Goal: Task Accomplishment & Management: Complete application form

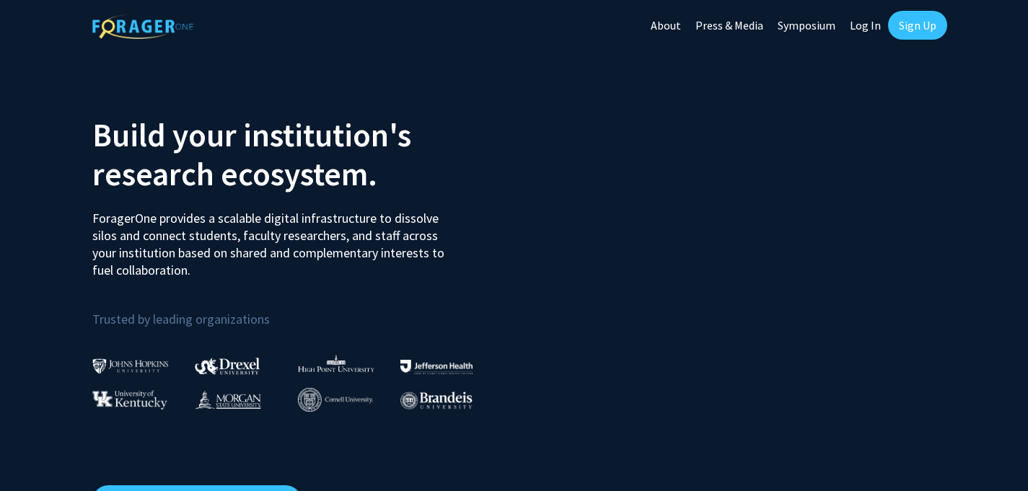
click at [911, 27] on link "Sign Up" at bounding box center [917, 25] width 59 height 29
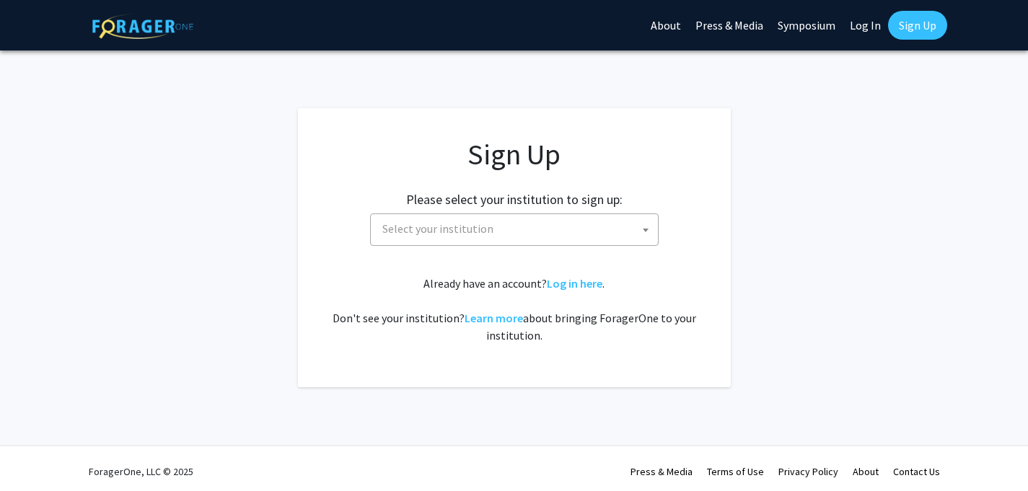
click at [568, 231] on span "Select your institution" at bounding box center [516, 229] width 281 height 30
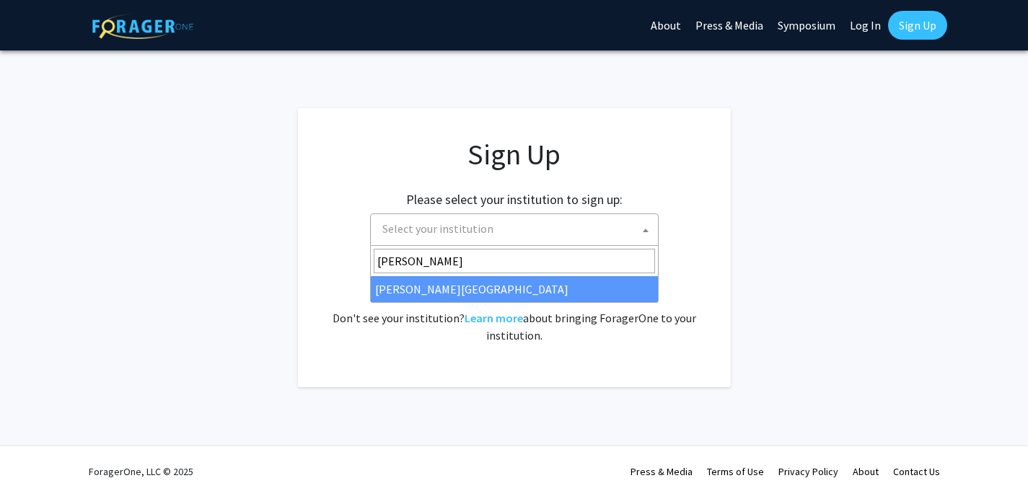
type input "thomas"
select select "24"
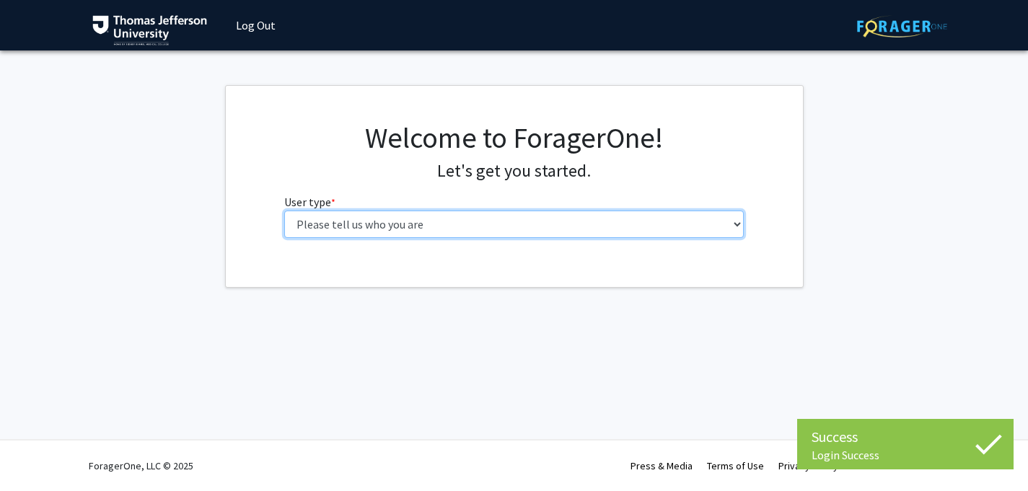
click at [662, 221] on select "Please tell us who you are Undergraduate Student Master's Student Doctoral Cand…" at bounding box center [513, 224] width 459 height 27
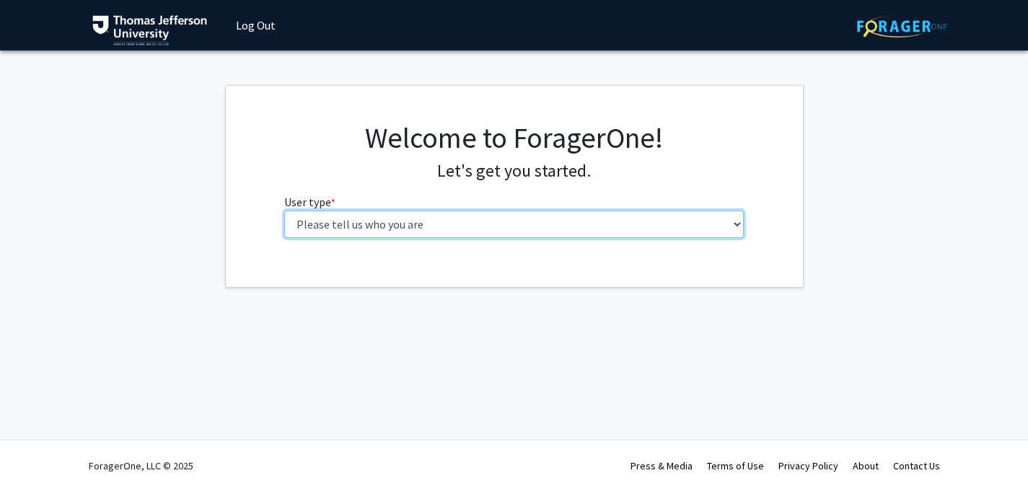
click at [356, 226] on select "Please tell us who you are Undergraduate Student Master's Student Doctoral Cand…" at bounding box center [513, 224] width 459 height 27
select select "3: doc"
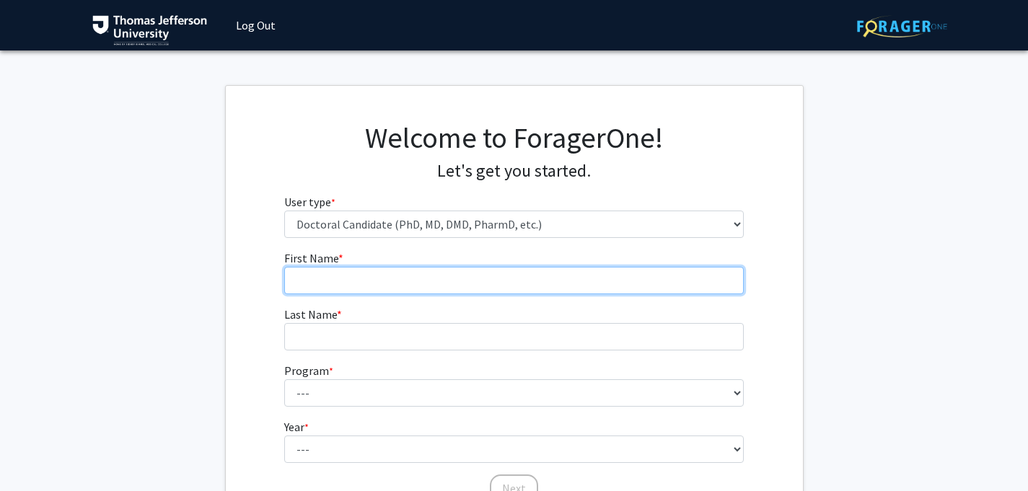
click at [381, 282] on input "First Name * required" at bounding box center [513, 280] width 459 height 27
type input "[PERSON_NAME]"
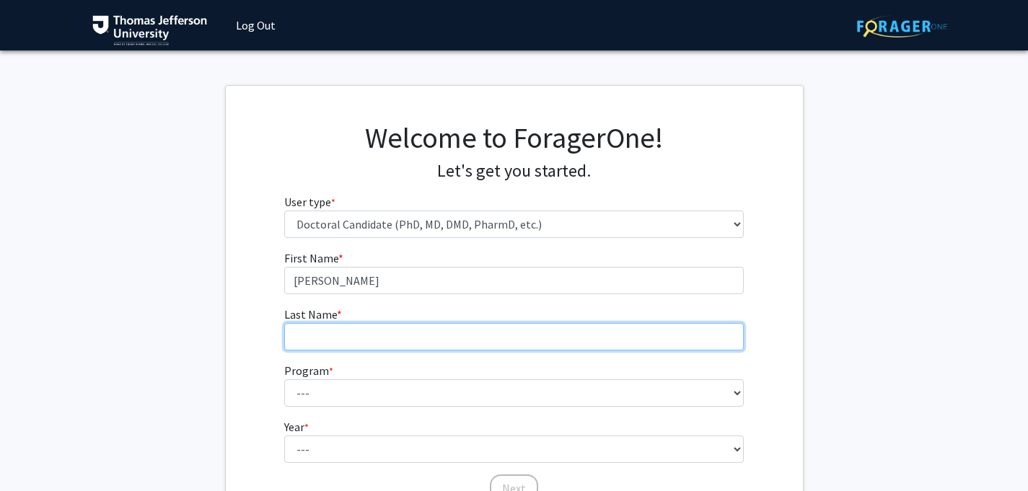
click at [325, 331] on input "Last Name * required" at bounding box center [513, 336] width 459 height 27
type input "[PERSON_NAME]"
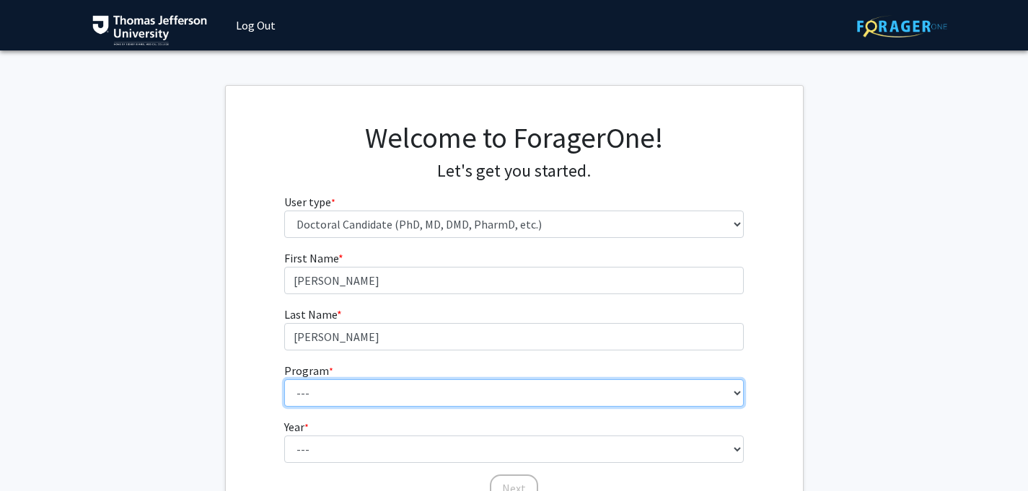
click at [322, 396] on select "--- Accelerated 3+3 BS in Health Sciences/Doctor of [MEDICAL_DATA] Accelerated …" at bounding box center [513, 392] width 459 height 27
select select "35: 815"
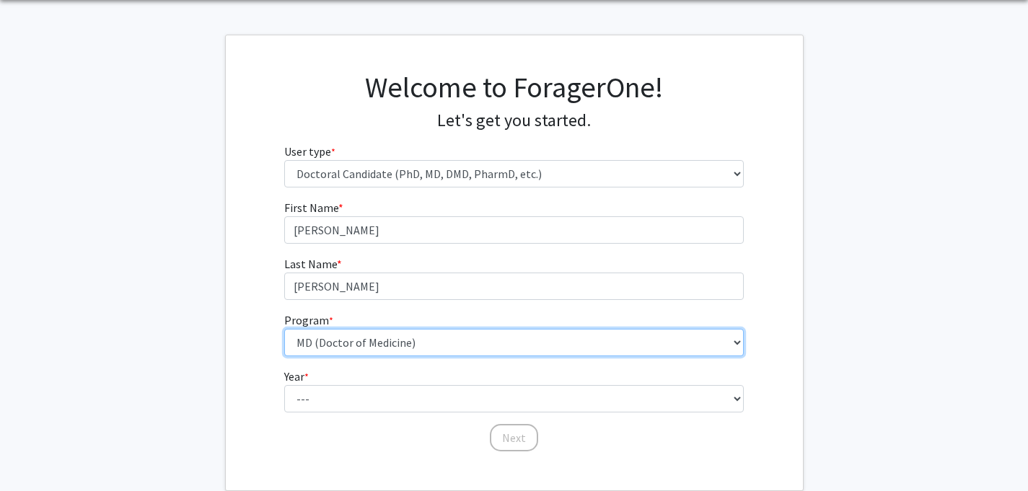
scroll to position [56, 0]
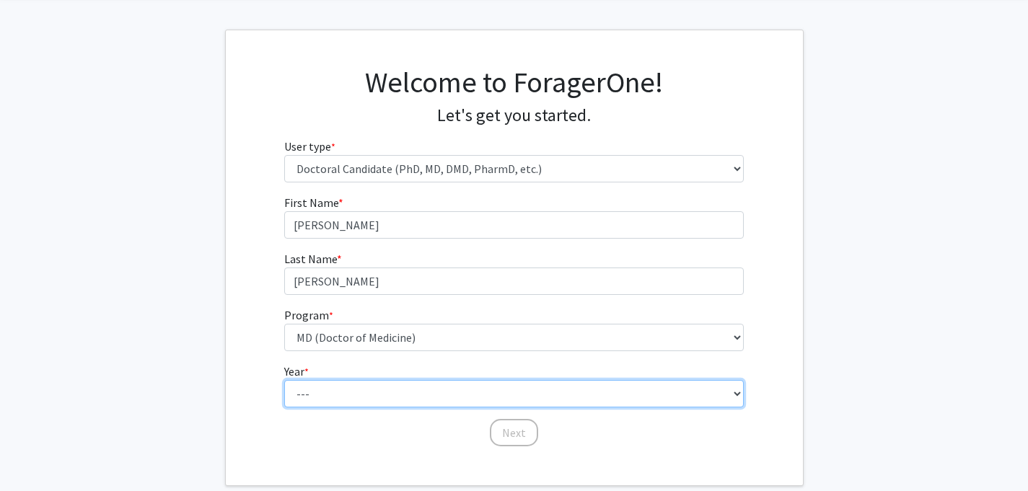
click at [355, 389] on select "--- First Year Second Year Third Year Fourth Year Fifth Year Sixth Year Seventh…" at bounding box center [513, 393] width 459 height 27
select select "1: first_year"
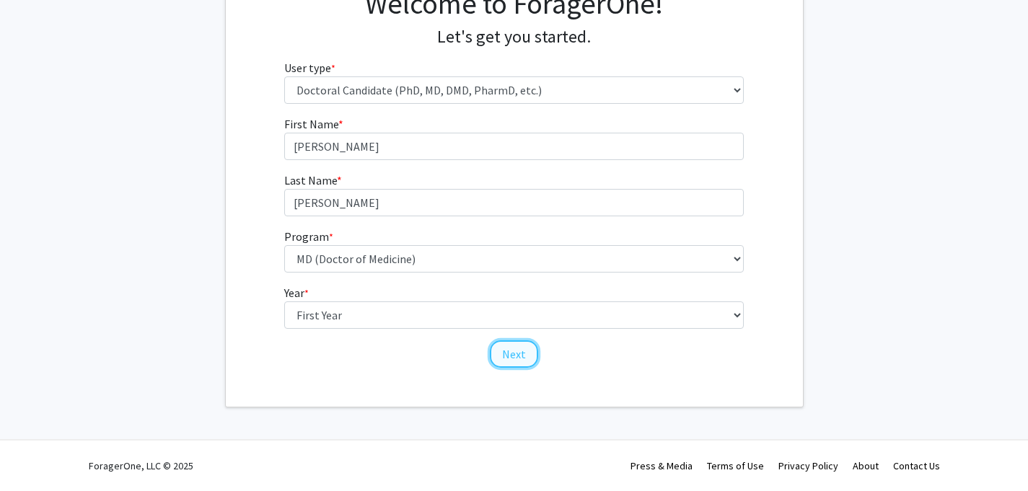
click at [506, 353] on button "Next" at bounding box center [514, 353] width 48 height 27
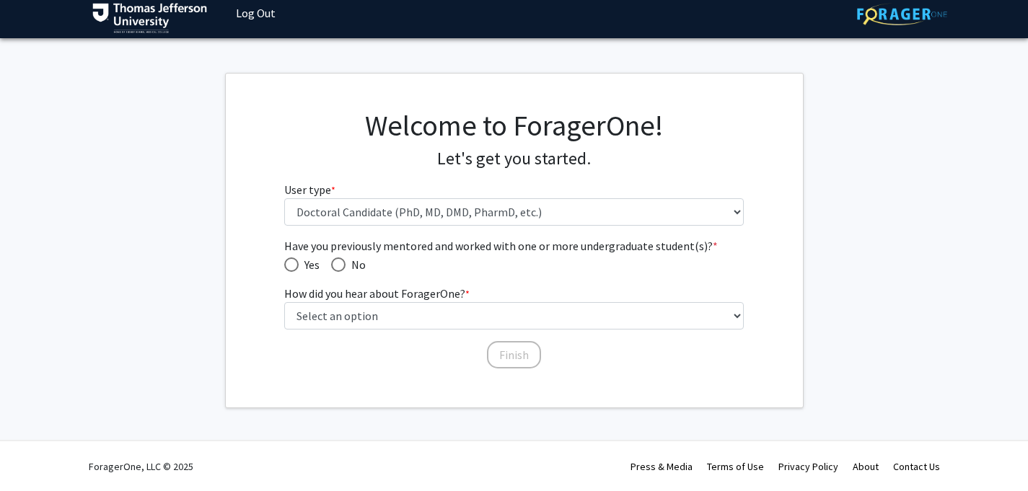
click at [334, 267] on span "Have you previously mentored and worked with one or more undergraduate student(…" at bounding box center [338, 264] width 14 height 14
click at [334, 267] on input "No" at bounding box center [338, 264] width 14 height 14
radio input "true"
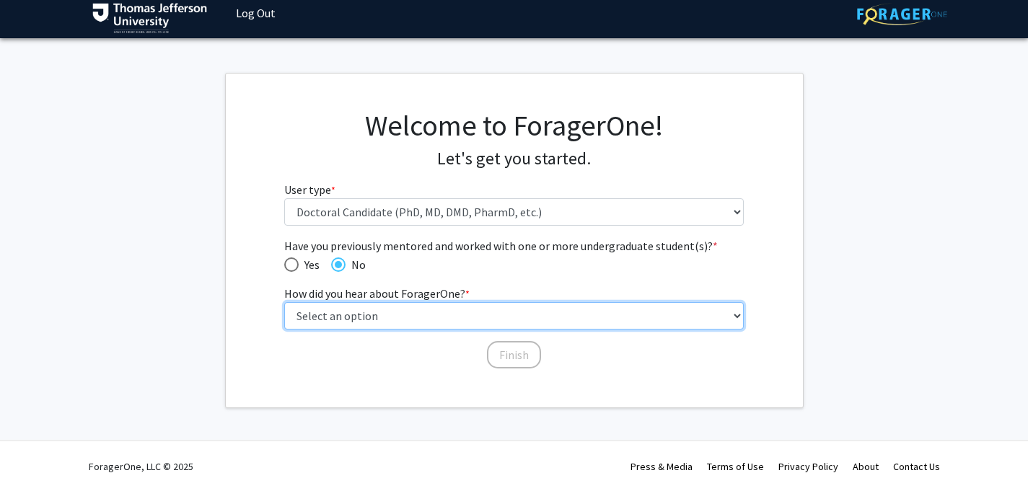
click at [507, 315] on select "Select an option Peer/student recommendation Faculty/staff recommendation Unive…" at bounding box center [513, 315] width 459 height 27
select select "2: faculty_recommendation"
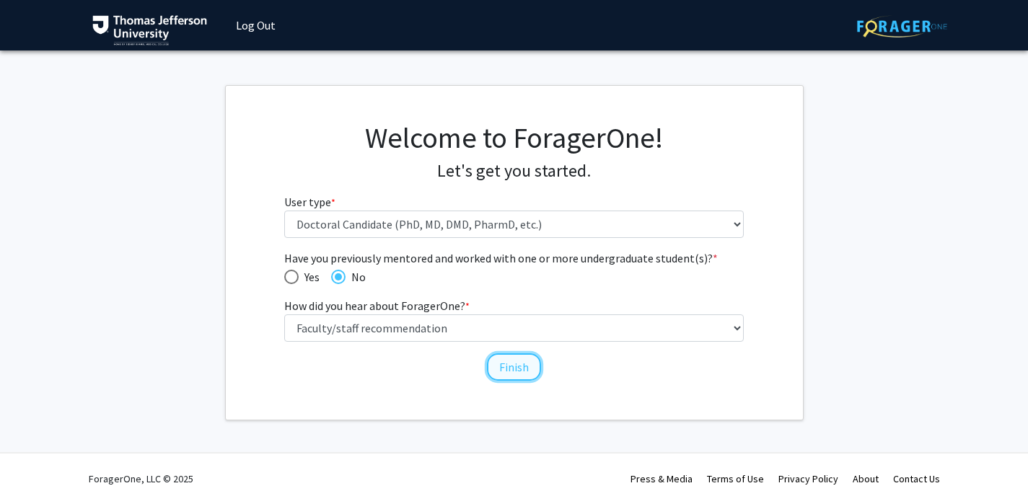
click at [513, 361] on button "Finish" at bounding box center [514, 366] width 54 height 27
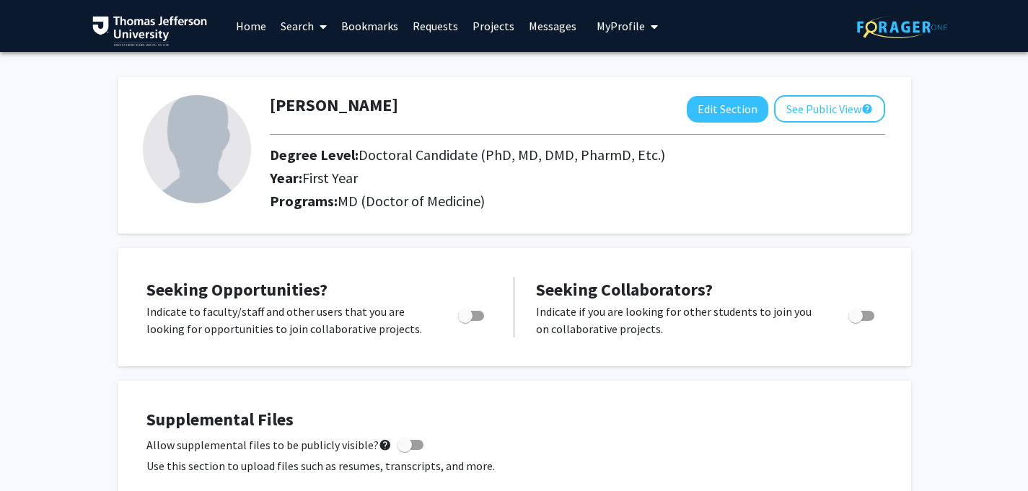
click at [307, 21] on link "Search" at bounding box center [303, 26] width 61 height 50
click at [320, 64] on span "Faculty/Staff" at bounding box center [326, 66] width 106 height 29
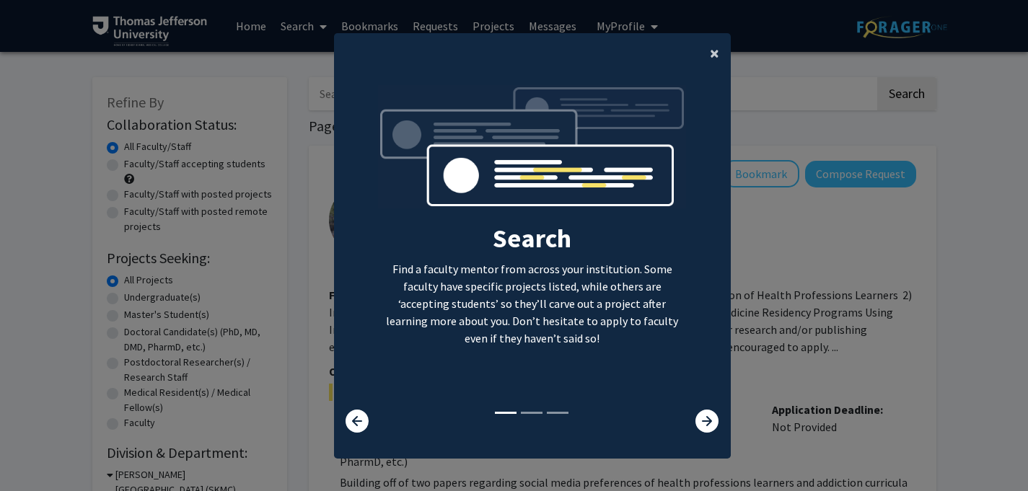
click at [712, 58] on span "×" at bounding box center [714, 53] width 9 height 22
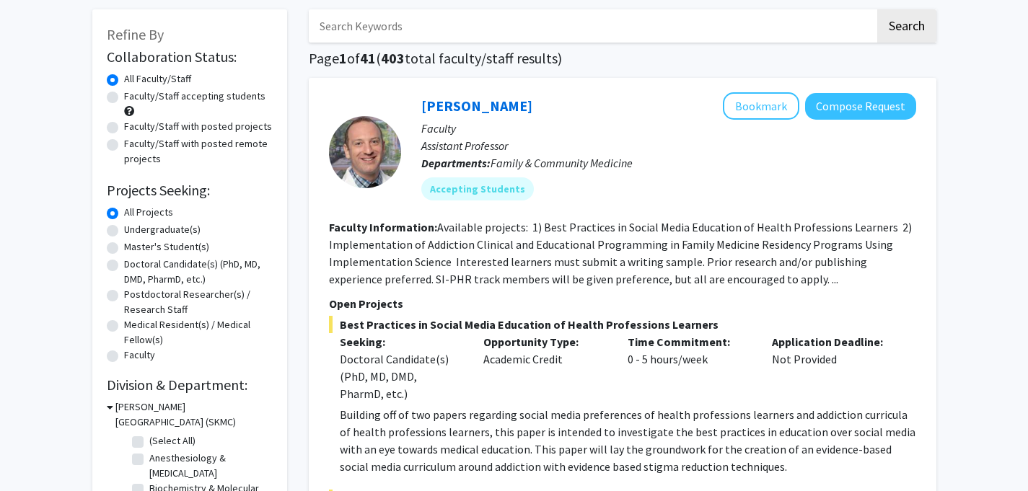
scroll to position [66, 0]
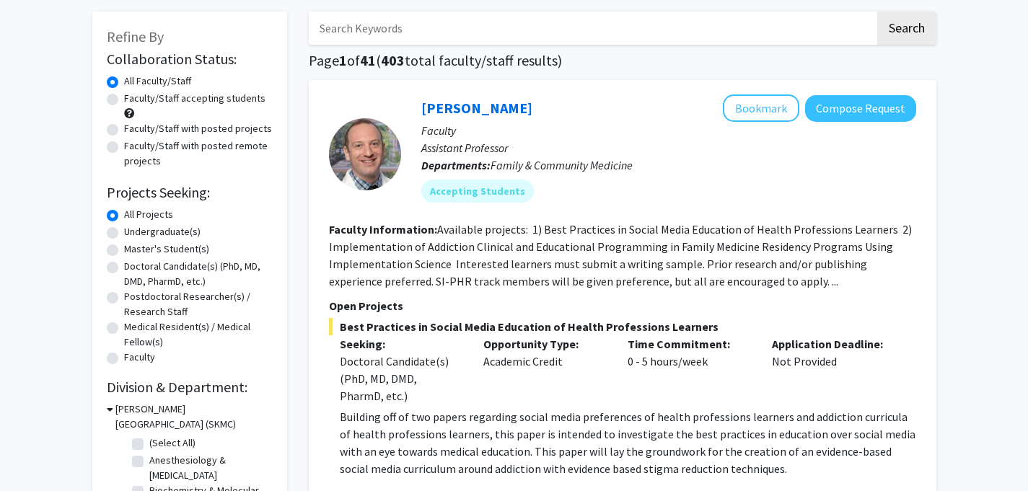
click at [480, 33] on input "Search Keywords" at bounding box center [592, 28] width 566 height 33
type input "oncology"
click at [877, 12] on button "Search" at bounding box center [906, 28] width 59 height 33
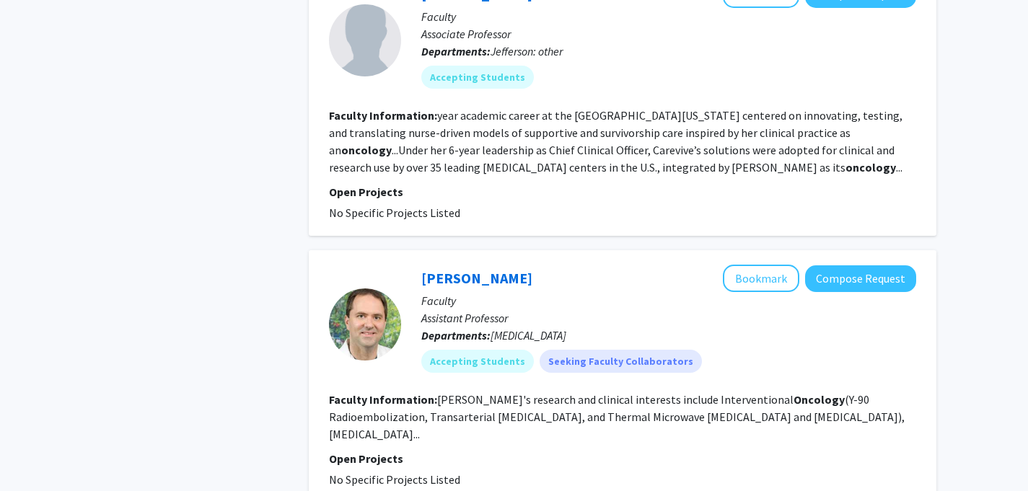
scroll to position [2462, 0]
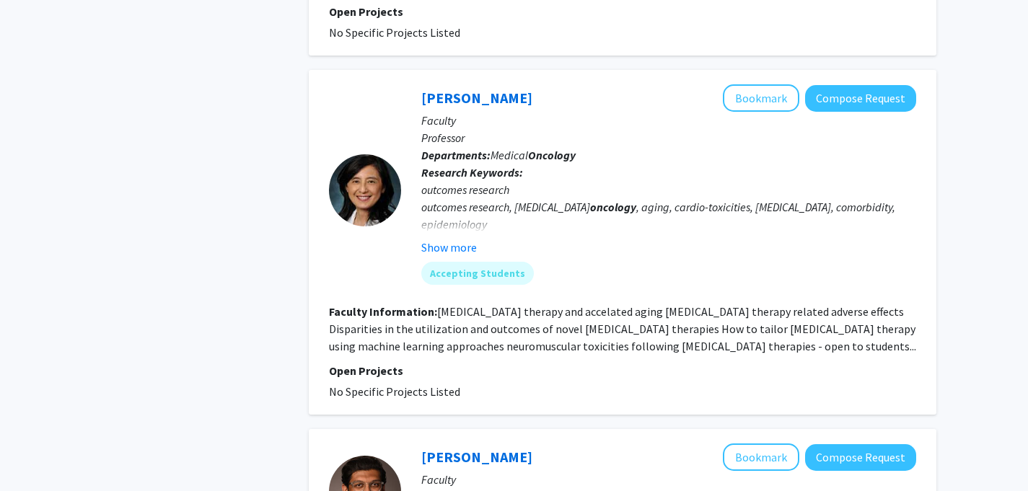
scroll to position [1284, 0]
